Goal: Task Accomplishment & Management: Use online tool/utility

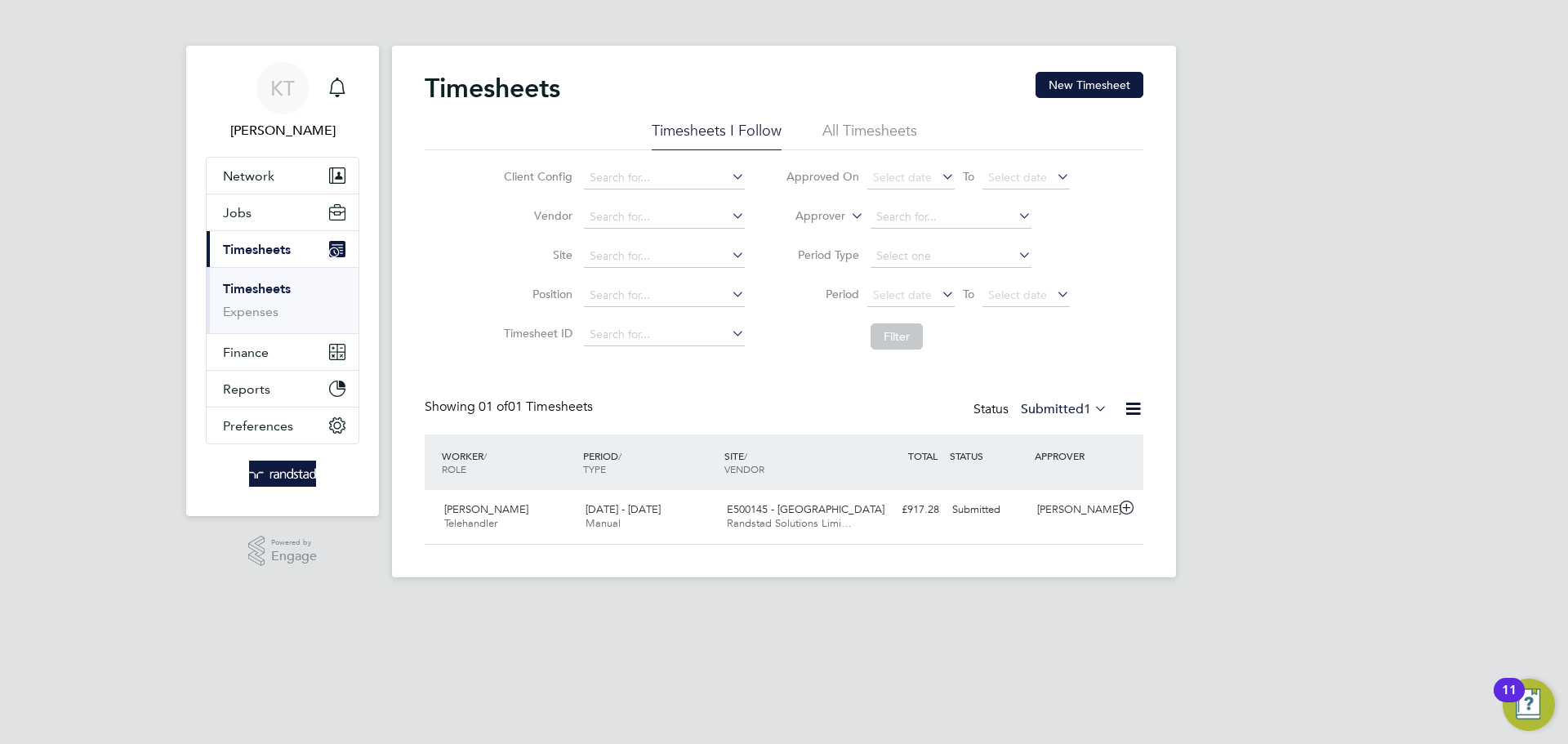
scroll to position [42, 142]
click at [264, 222] on button "Jobs" at bounding box center [282, 212] width 152 height 36
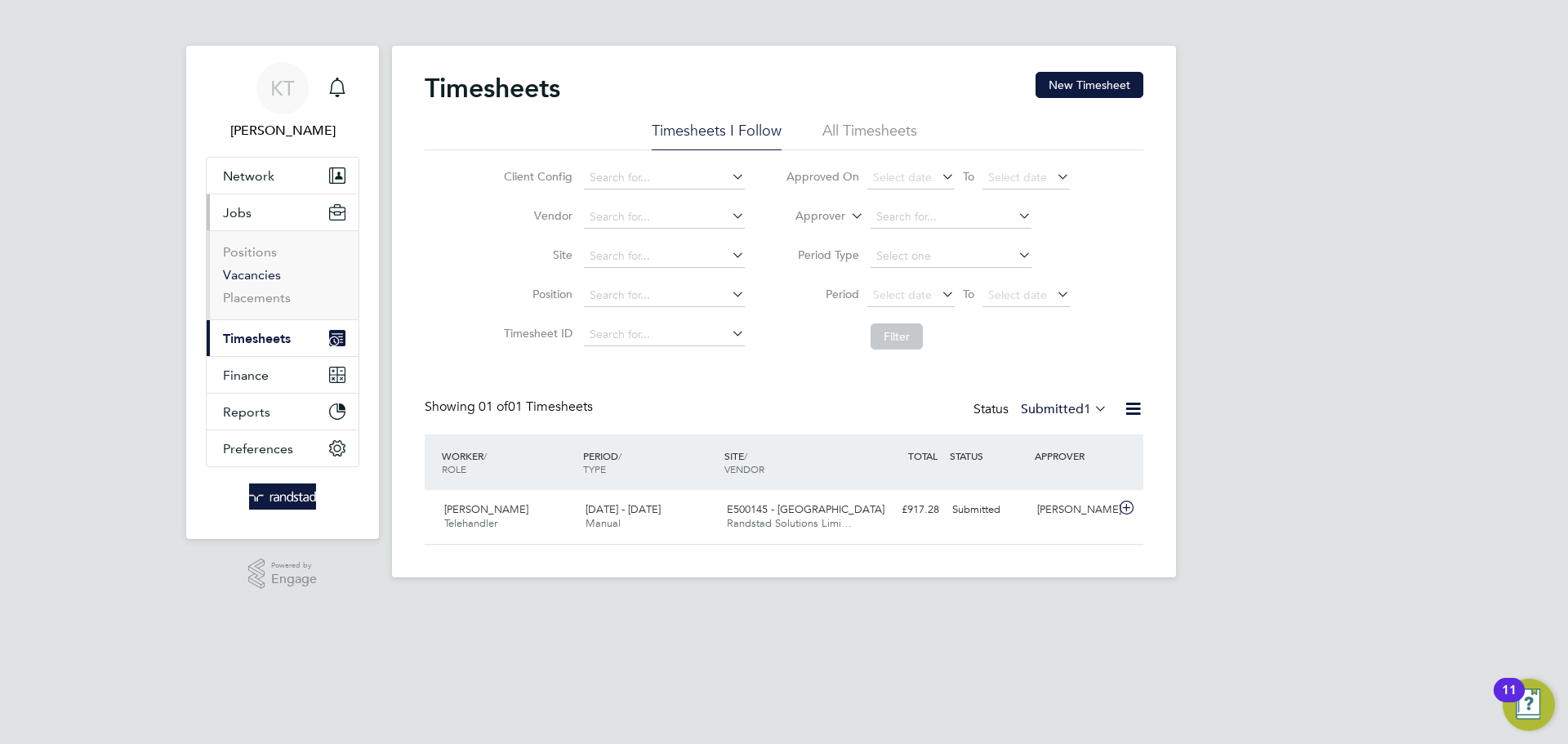
click at [247, 274] on link "Vacancies" at bounding box center [252, 275] width 58 height 16
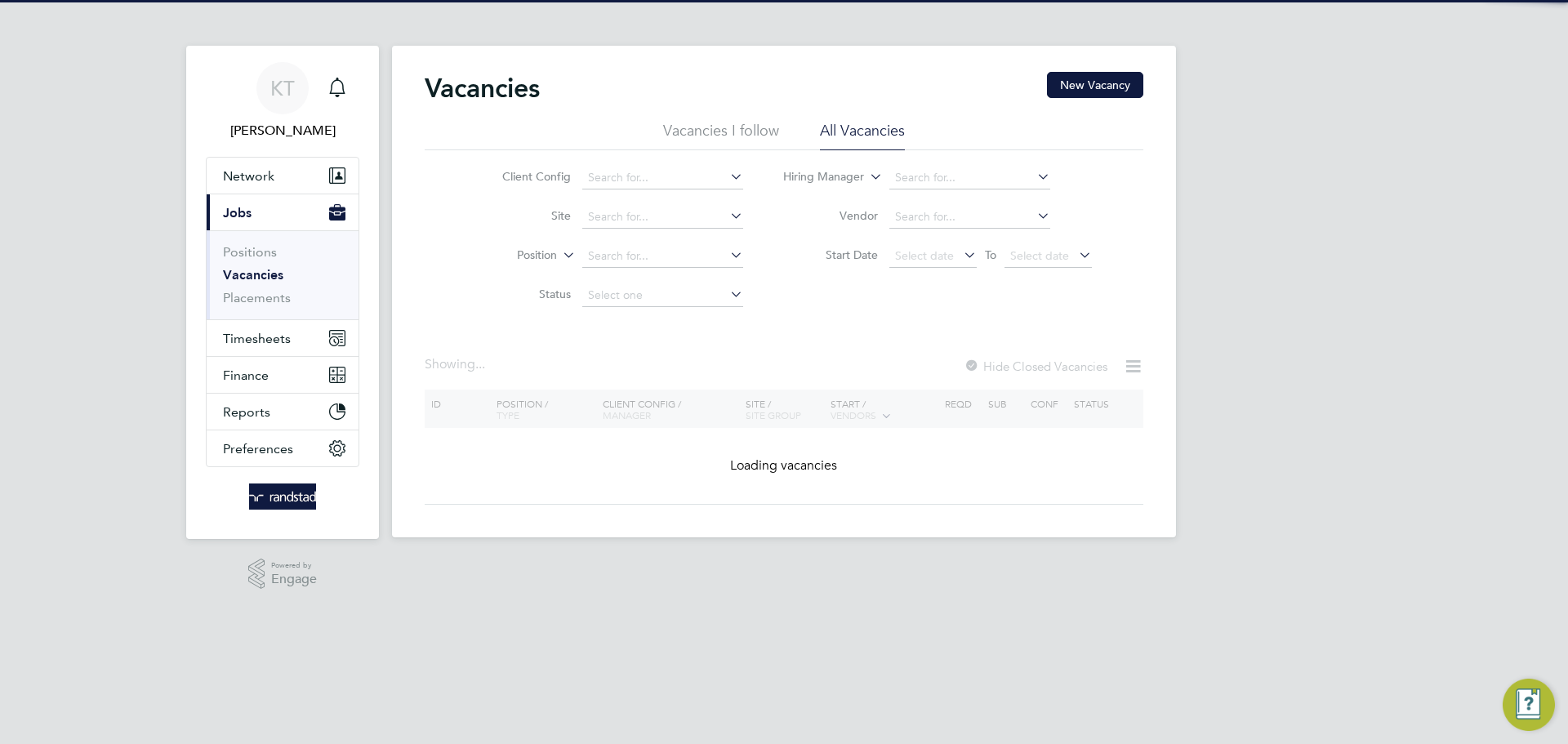
click at [632, 230] on li "Site" at bounding box center [610, 217] width 307 height 39
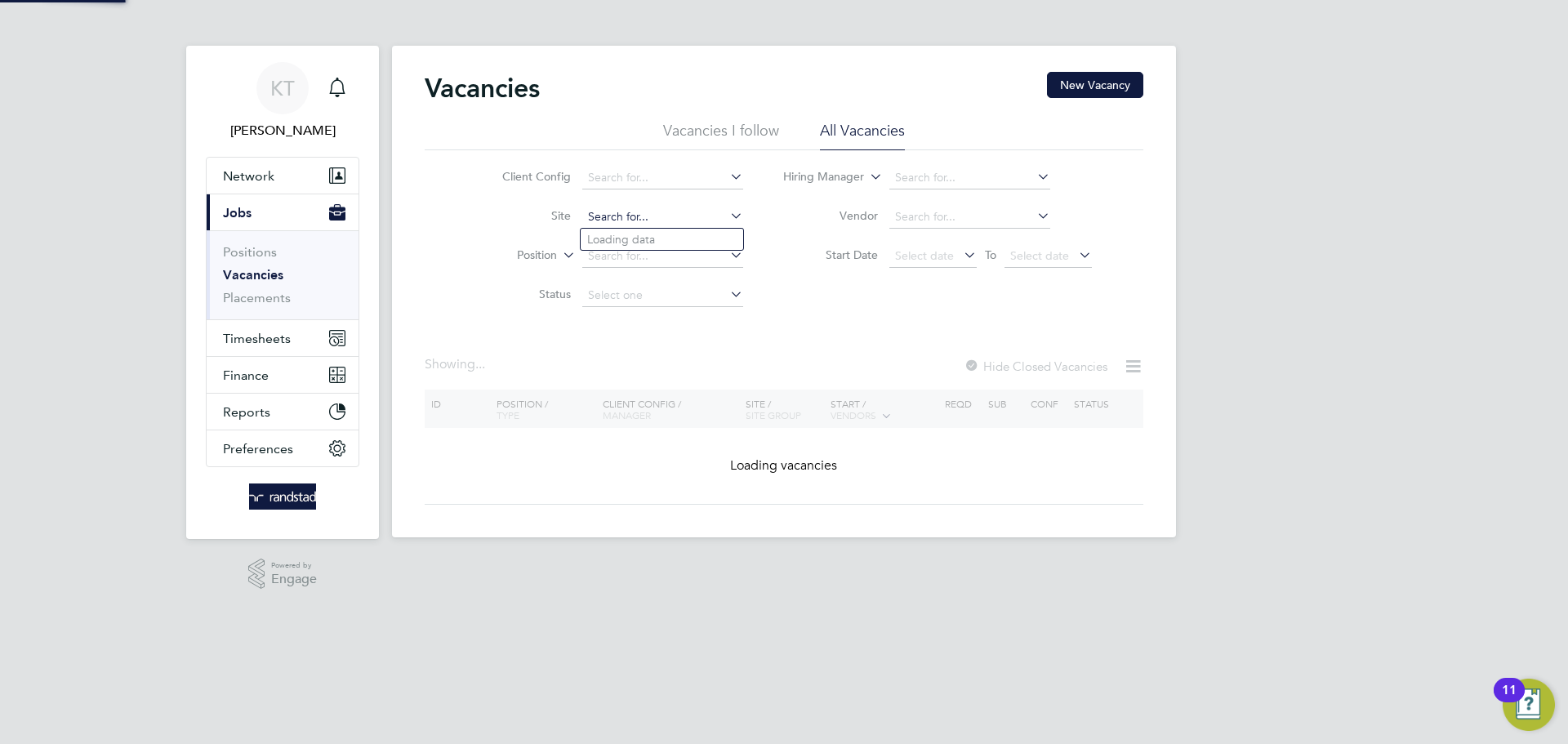
click at [643, 223] on input at bounding box center [662, 217] width 161 height 23
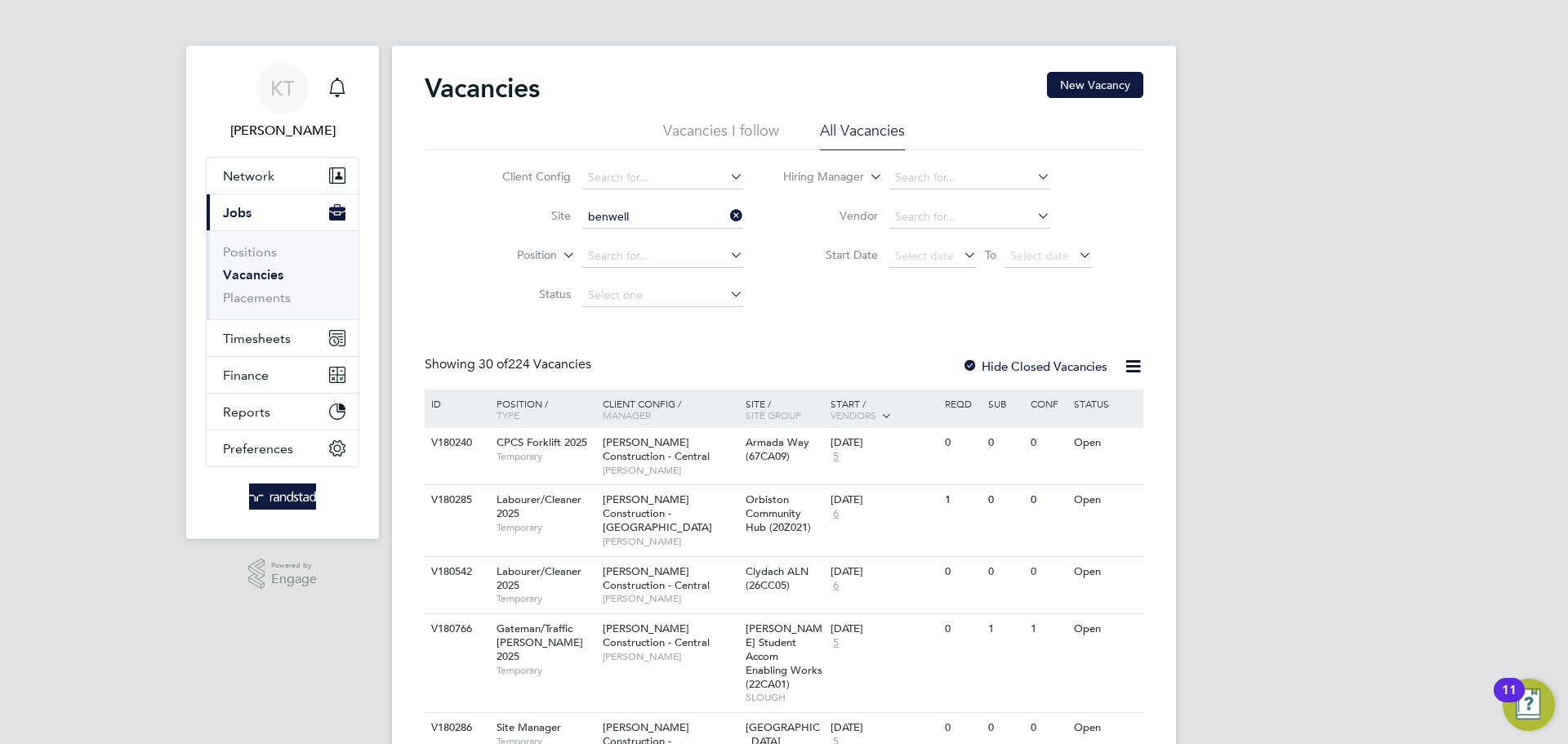
click at [650, 245] on b "Benwell" at bounding box center [659, 240] width 43 height 14
type input "J100106 - Benwell Denne - Place First"
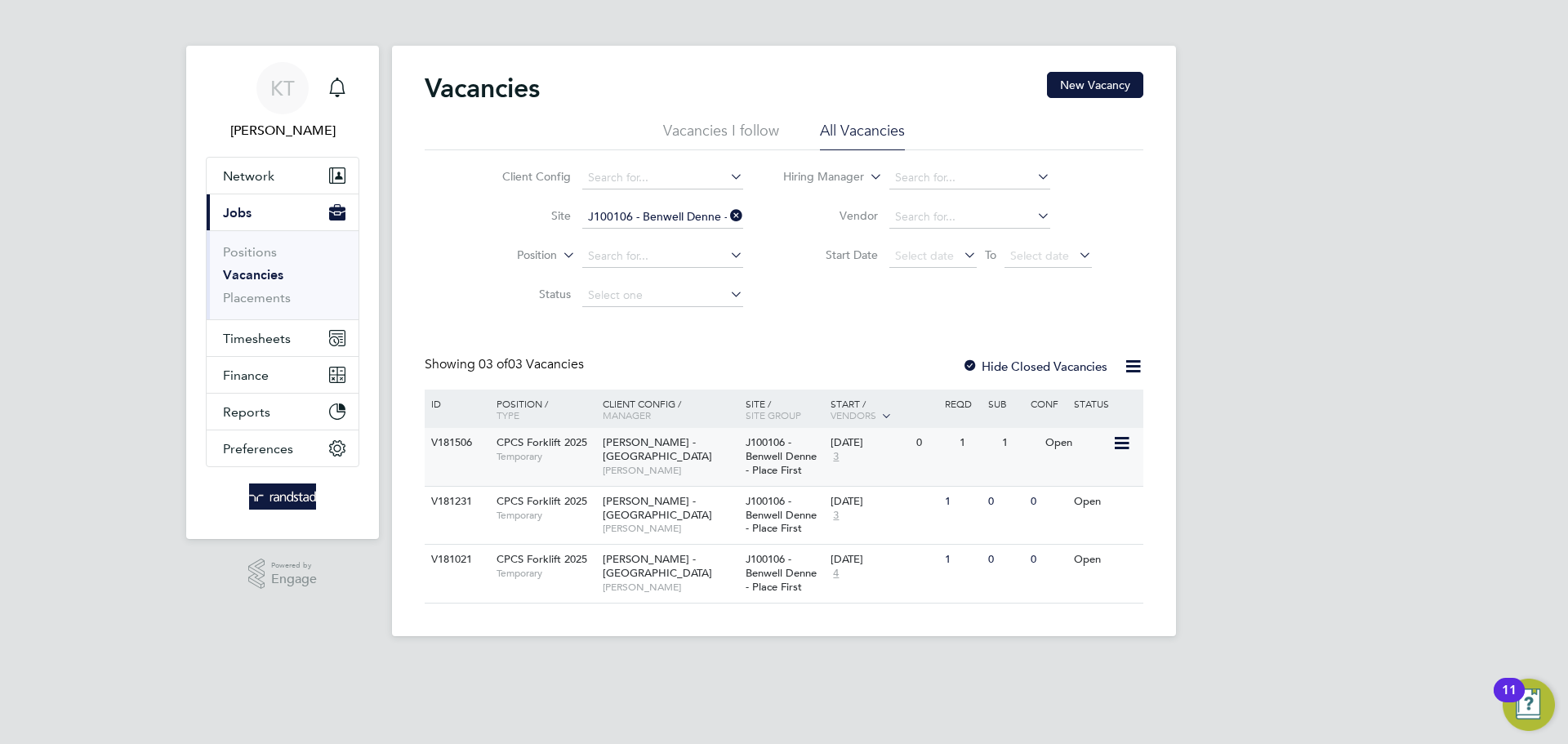
click at [653, 463] on span "[PERSON_NAME]" at bounding box center [670, 470] width 135 height 13
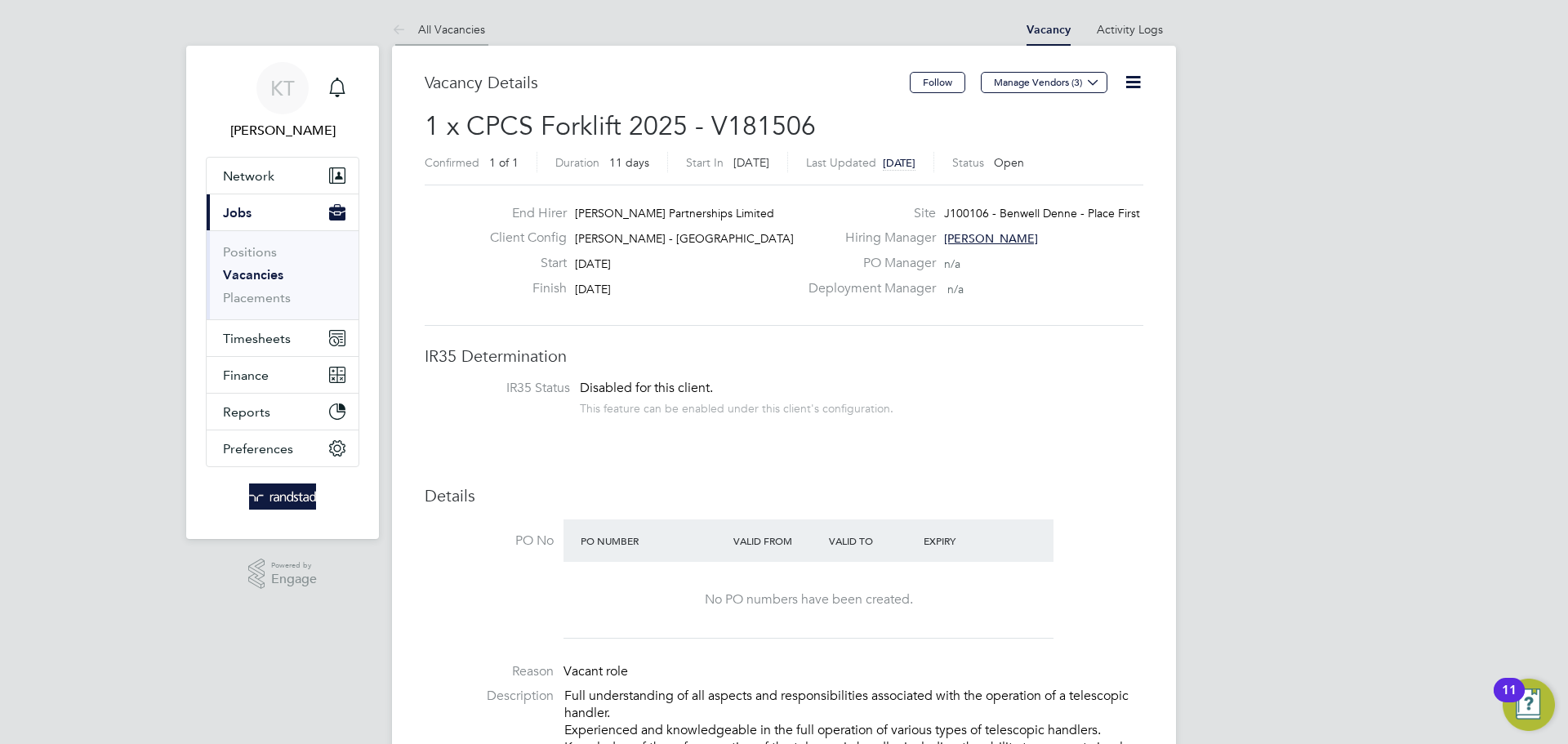
click at [409, 23] on icon at bounding box center [402, 30] width 20 height 20
